Goal: Task Accomplishment & Management: Complete application form

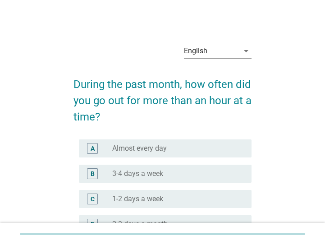
scroll to position [45, 0]
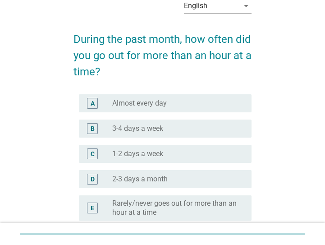
click at [193, 103] on div "radio_button_unchecked Almost every day" at bounding box center [174, 103] width 125 height 9
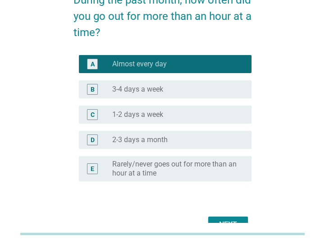
scroll to position [0, 0]
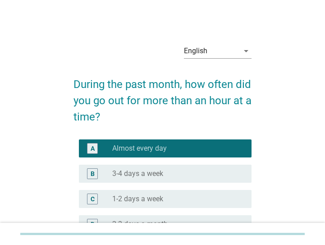
click at [223, 61] on div "English arrow_drop_down" at bounding box center [218, 55] width 68 height 23
click at [223, 53] on div "English" at bounding box center [211, 51] width 55 height 14
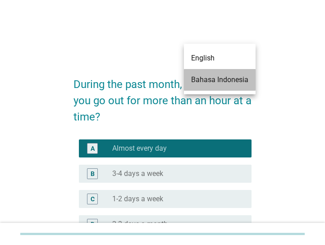
click at [219, 82] on div "Bahasa Indonesia" at bounding box center [219, 79] width 57 height 11
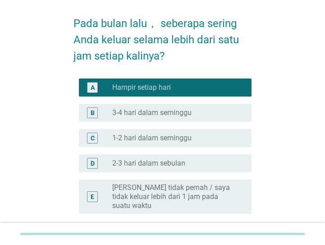
scroll to position [122, 0]
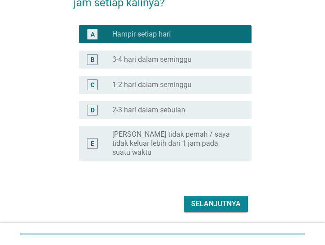
click at [219, 206] on div "Selanjutnya" at bounding box center [216, 203] width 50 height 11
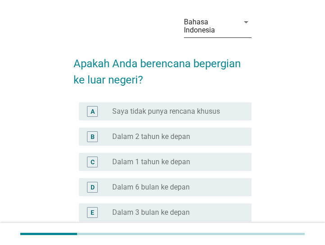
scroll to position [45, 0]
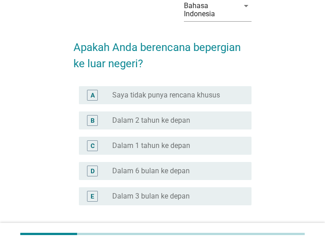
click at [187, 148] on label "Dalam 1 tahun ke depan" at bounding box center [151, 145] width 78 height 9
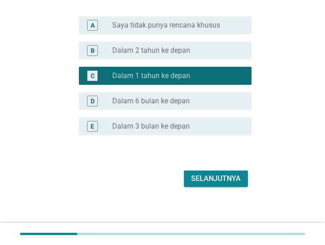
scroll to position [118, 0]
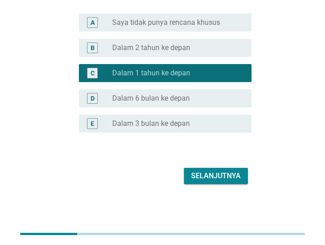
drag, startPoint x: 204, startPoint y: 100, endPoint x: 203, endPoint y: 131, distance: 31.6
click at [204, 101] on div "radio_button_unchecked Dalam 6 bulan ke depan" at bounding box center [174, 98] width 125 height 9
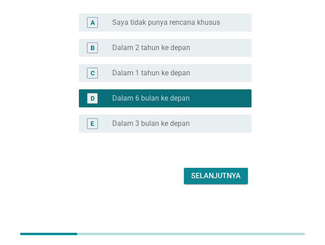
click at [207, 181] on button "Selanjutnya" at bounding box center [216, 176] width 64 height 16
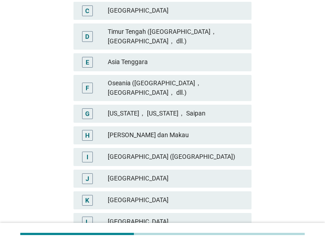
scroll to position [225, 0]
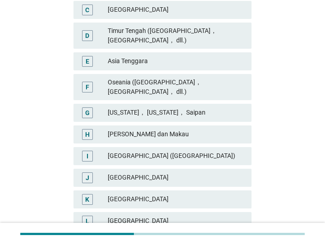
click at [204, 60] on div "Asia Tenggara" at bounding box center [176, 61] width 137 height 11
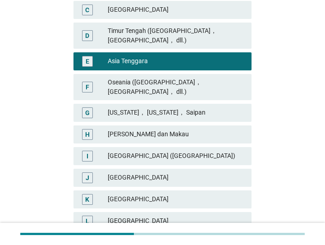
scroll to position [270, 0]
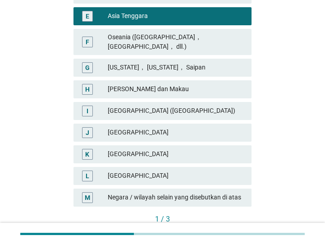
click at [223, 39] on div "Oseania ([GEOGRAPHIC_DATA]， [GEOGRAPHIC_DATA]， dll.)" at bounding box center [176, 41] width 137 height 19
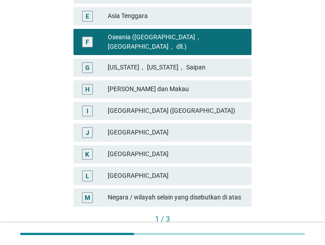
click at [195, 149] on div "[GEOGRAPHIC_DATA]" at bounding box center [176, 154] width 137 height 11
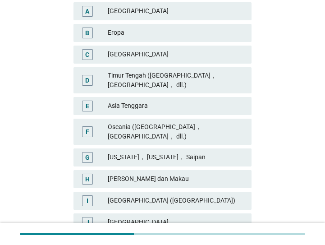
scroll to position [180, 0]
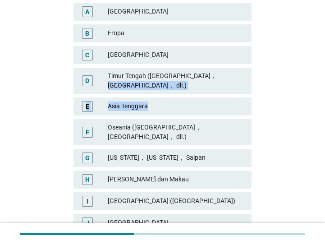
drag, startPoint x: 209, startPoint y: 80, endPoint x: 215, endPoint y: 134, distance: 54.4
click at [217, 123] on div "A Amerika Utara B Eropa C India D [GEOGRAPHIC_DATA] ([GEOGRAPHIC_DATA]， [GEOGRA…" at bounding box center [163, 150] width 182 height 298
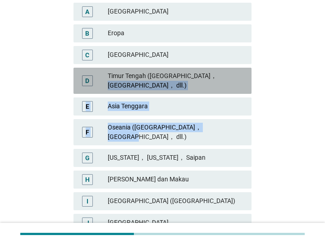
click at [210, 74] on div "Timur Tengah ([GEOGRAPHIC_DATA]， [GEOGRAPHIC_DATA]， dll.)" at bounding box center [176, 80] width 137 height 19
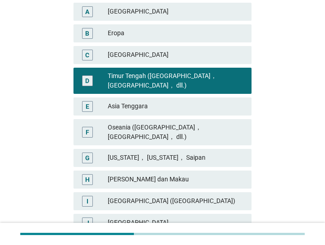
click at [209, 107] on div "Asia Tenggara" at bounding box center [176, 106] width 137 height 11
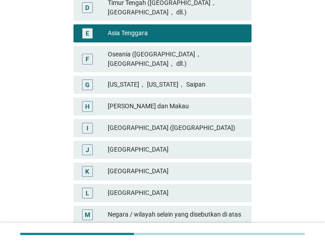
scroll to position [318, 0]
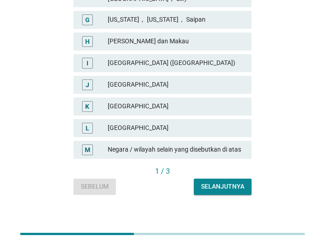
click at [227, 182] on div "Selanjutnya" at bounding box center [222, 186] width 43 height 9
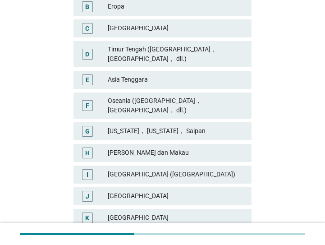
scroll to position [270, 0]
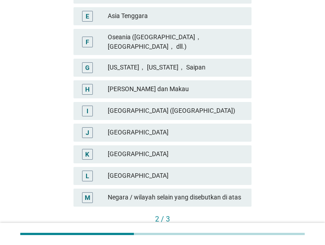
click at [188, 150] on div "[GEOGRAPHIC_DATA]" at bounding box center [176, 154] width 137 height 11
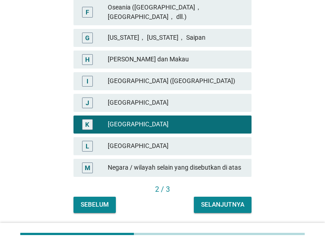
scroll to position [318, 0]
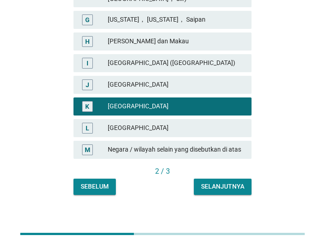
click at [216, 182] on div "Selanjutnya" at bounding box center [222, 186] width 43 height 9
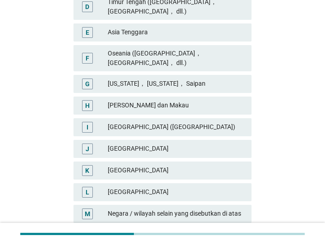
scroll to position [270, 0]
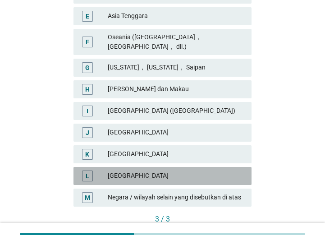
click at [187, 170] on div "[GEOGRAPHIC_DATA]" at bounding box center [176, 175] width 137 height 11
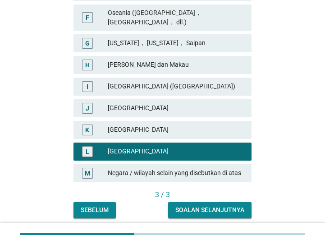
scroll to position [318, 0]
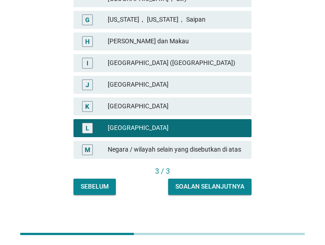
click at [218, 182] on div "Soalan selanjutnya" at bounding box center [209, 186] width 69 height 9
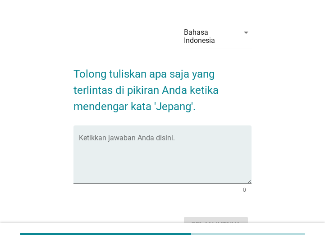
scroll to position [45, 0]
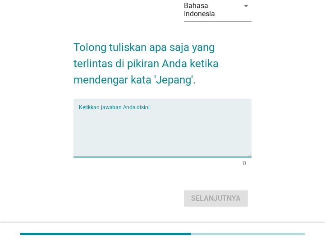
click at [179, 119] on textarea "Ketikkan jawaban Anda disini." at bounding box center [165, 133] width 173 height 47
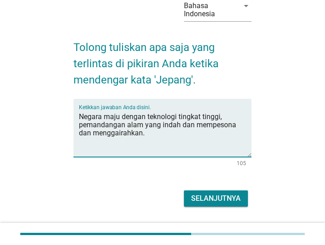
type textarea "Negara maju dengan teknologi tingkat tinggi, pemandangan alam yang indah dan me…"
click at [212, 200] on div "Selanjutnya" at bounding box center [216, 198] width 50 height 11
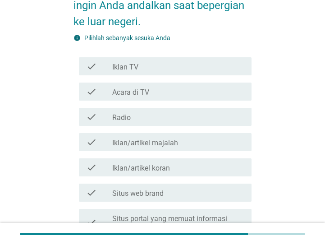
scroll to position [135, 0]
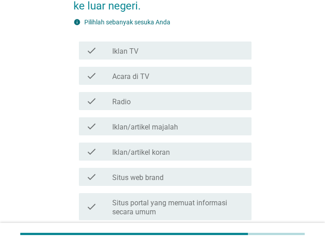
click at [215, 183] on div "check check_box_outline_blank Situs web brand" at bounding box center [165, 177] width 173 height 18
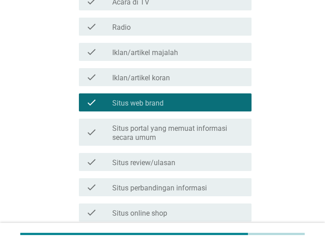
scroll to position [225, 0]
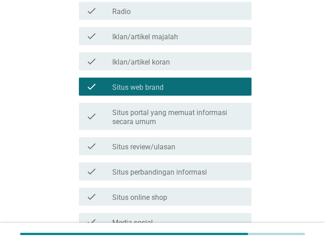
click at [215, 143] on div "check_box_outline_blank Situs review/ulasan" at bounding box center [178, 146] width 132 height 11
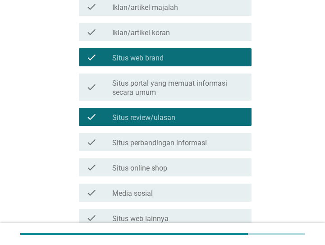
scroll to position [270, 0]
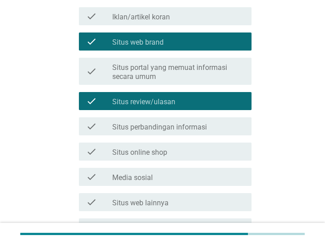
click at [203, 175] on div "check_box_outline_blank Media sosial" at bounding box center [178, 176] width 132 height 11
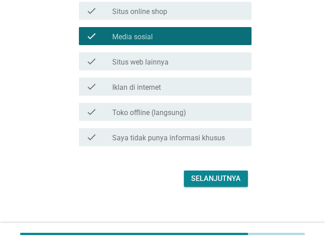
scroll to position [414, 0]
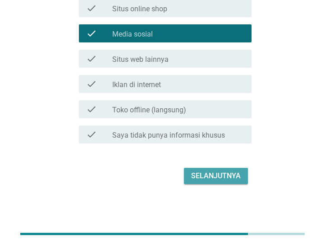
click at [206, 177] on div "Selanjutnya" at bounding box center [216, 175] width 50 height 11
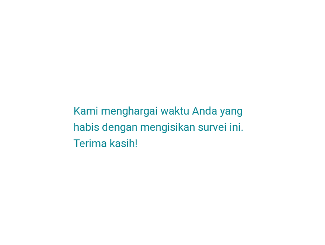
scroll to position [0, 0]
